Goal: Download file/media

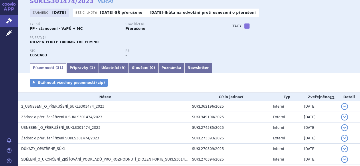
scroll to position [57, 0]
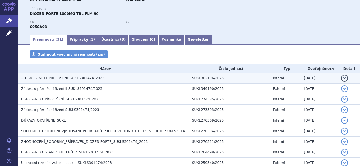
click at [61, 79] on span "2_USNESENÍ_O_PŘERUŠENÍ_SUKLS301474_2023" at bounding box center [62, 78] width 83 height 4
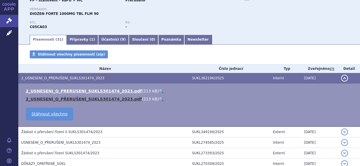
click at [84, 100] on link "2_USNESENÍ_O_PŘERUŠENÍ_SUKLS301474_2023.pdf" at bounding box center [84, 99] width 116 height 5
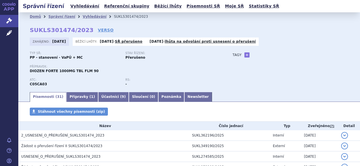
scroll to position [86, 0]
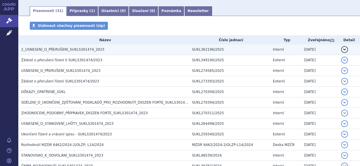
click at [75, 51] on span "2_USNESENÍ_O_PŘERUŠENÍ_SUKLS301474_2023" at bounding box center [62, 49] width 83 height 4
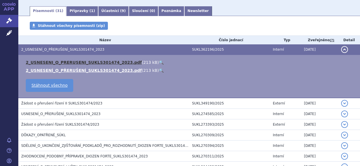
click at [81, 63] on link "2_USNESENI_O_PRERUSENI_SUKLS301474_2023.pdf" at bounding box center [84, 62] width 116 height 5
